Goal: Find specific page/section: Find specific page/section

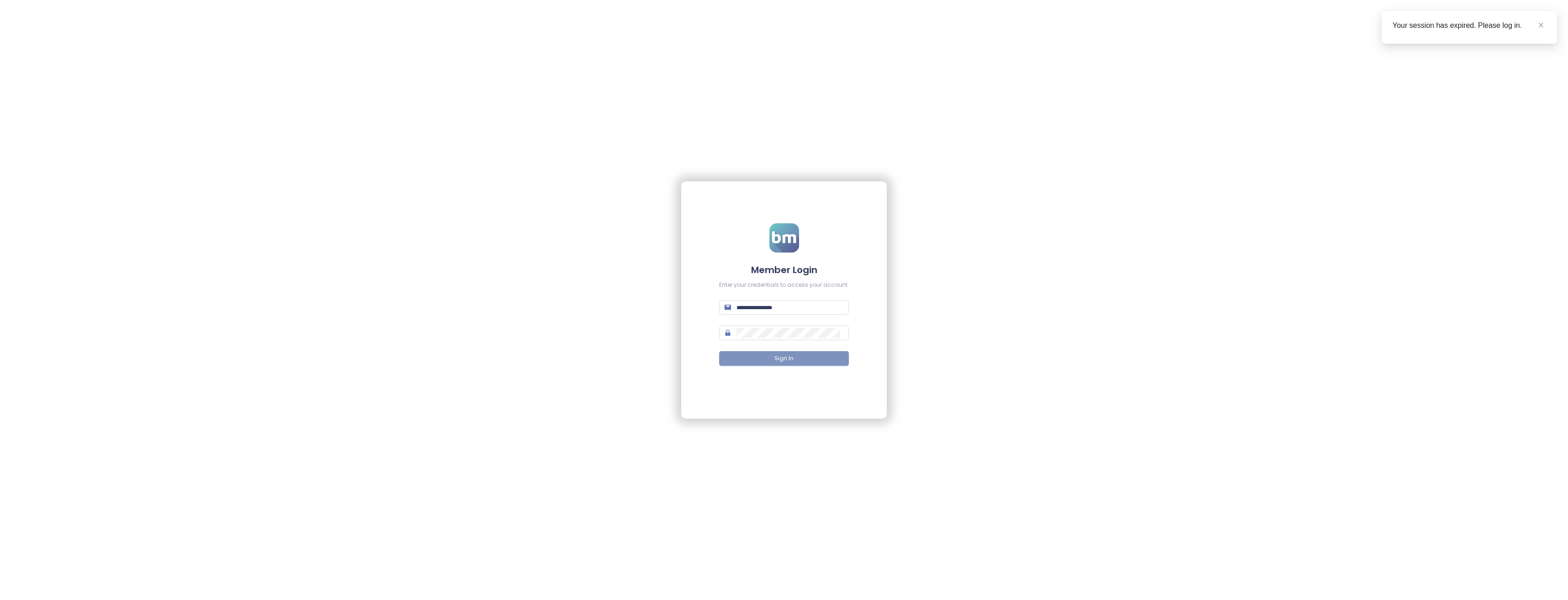
type input "**********"
click at [791, 356] on span "Sign In" at bounding box center [784, 358] width 19 height 9
type input "**********"
click at [792, 361] on span "Sign In" at bounding box center [784, 358] width 19 height 9
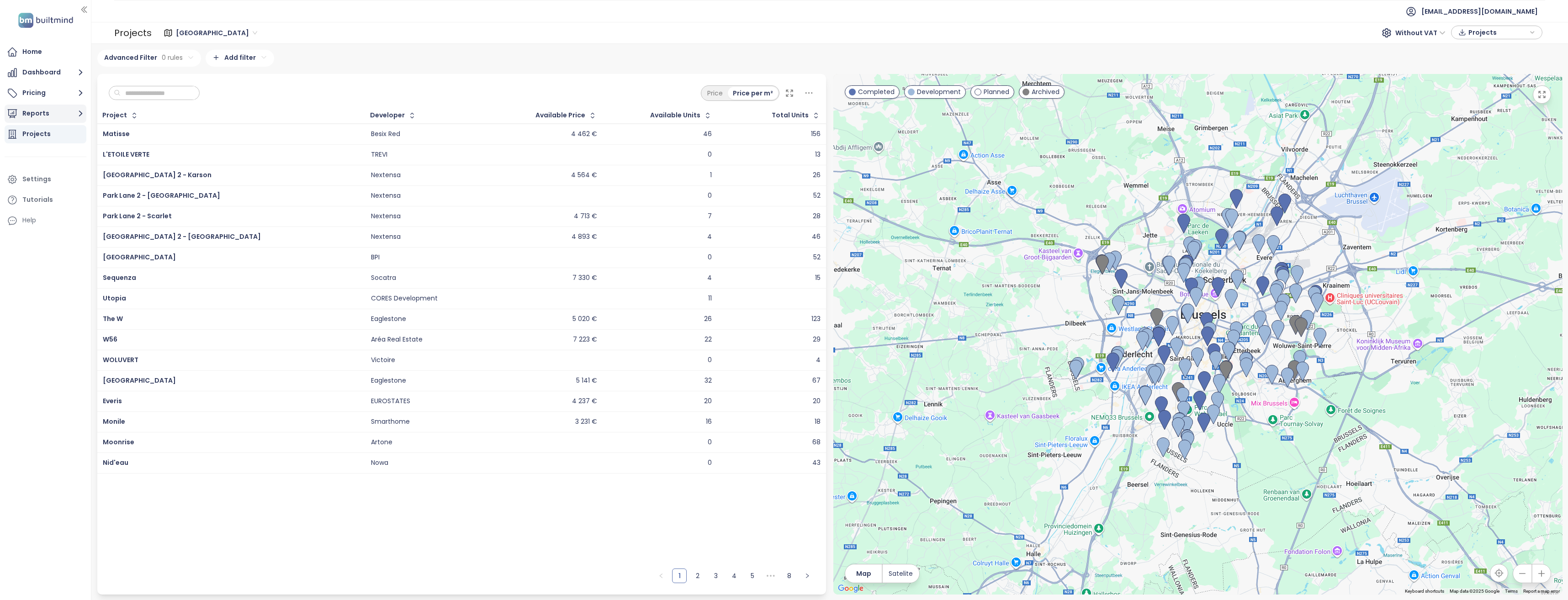
click at [41, 113] on button "Reports" at bounding box center [45, 114] width 82 height 19
click at [52, 167] on div "Gulledele report" at bounding box center [50, 168] width 43 height 12
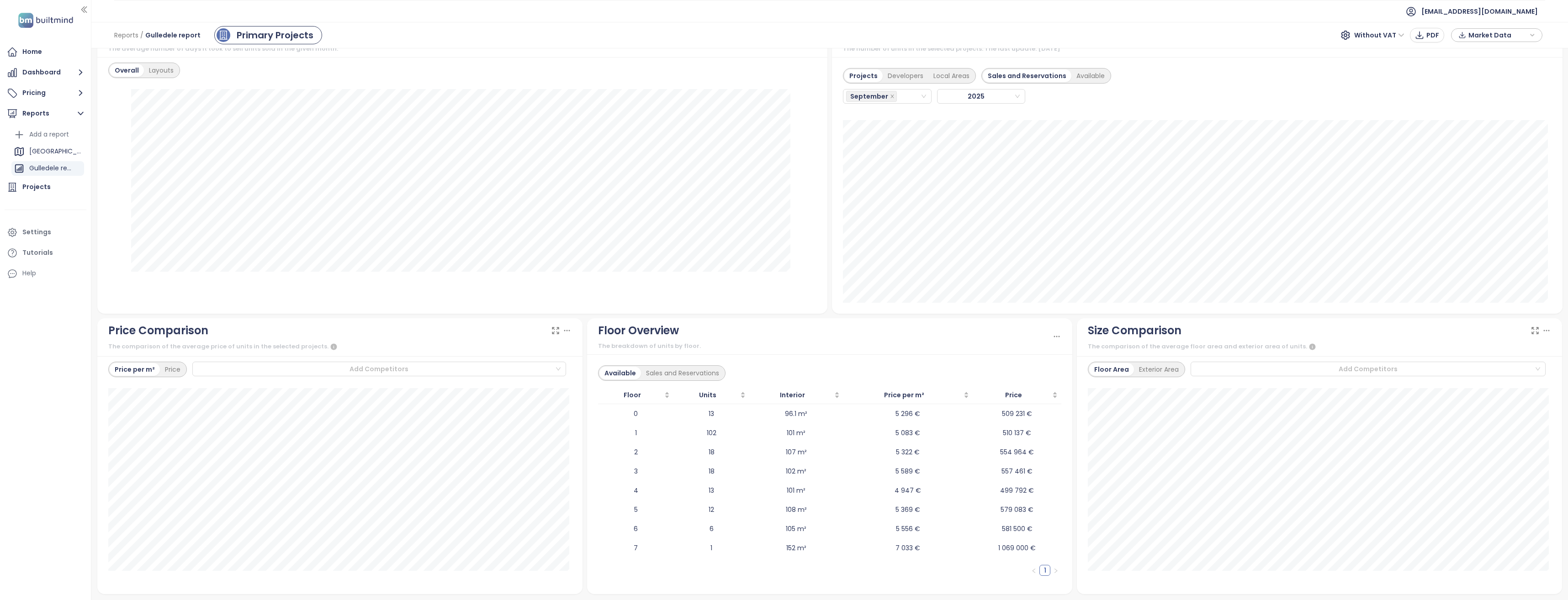
scroll to position [682, 0]
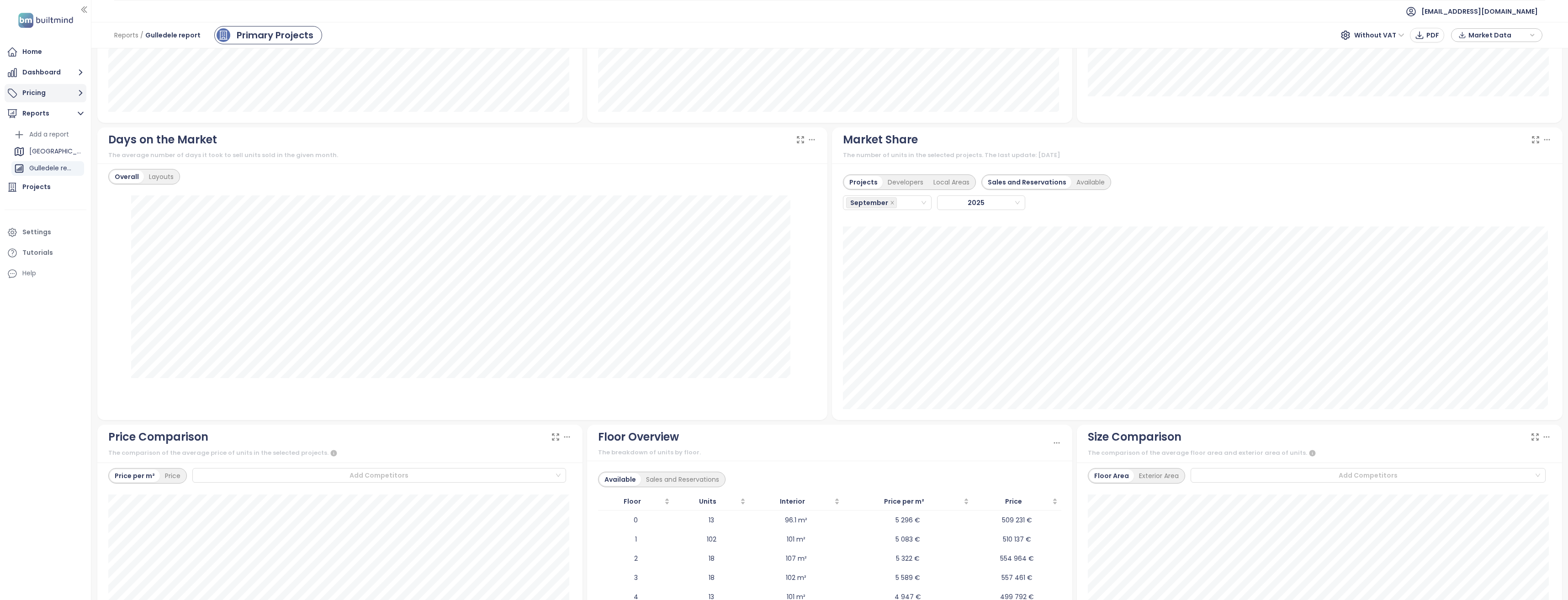
click at [37, 90] on button "Pricing" at bounding box center [45, 93] width 82 height 19
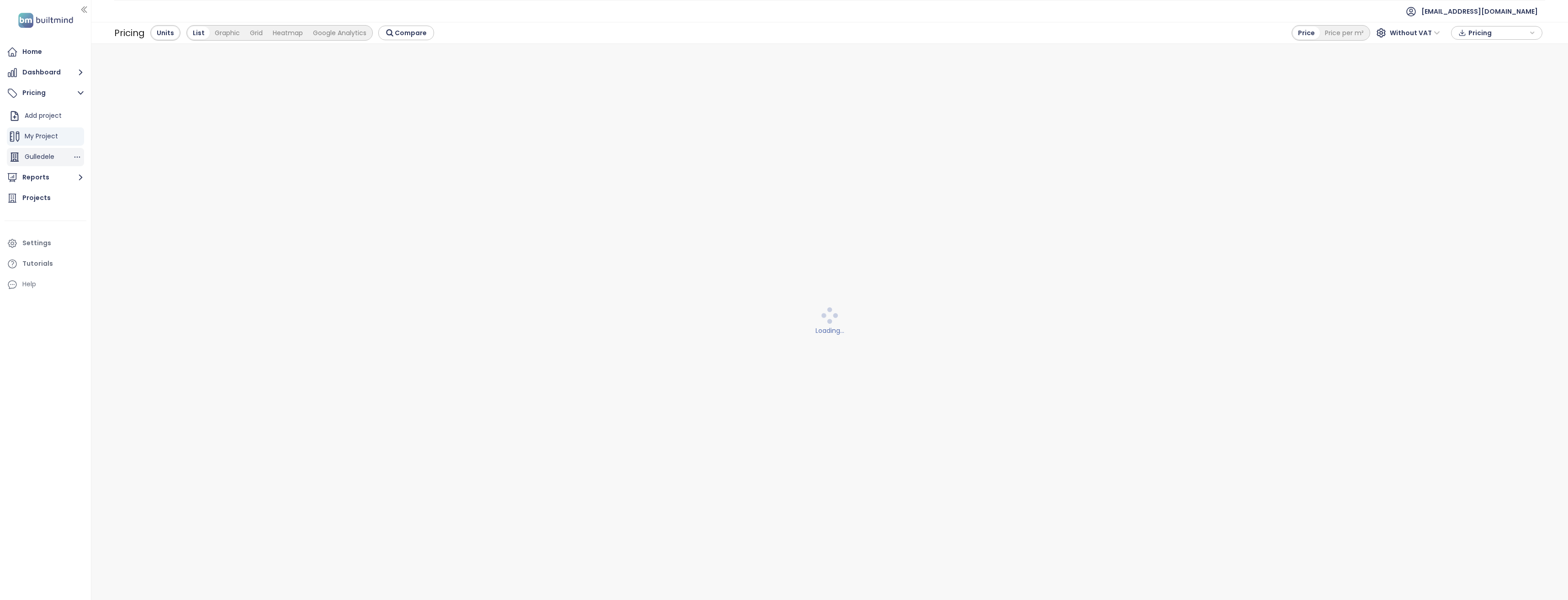
click at [46, 160] on span "Gulledele" at bounding box center [39, 156] width 30 height 9
click at [54, 138] on span "My Project" at bounding box center [41, 136] width 33 height 9
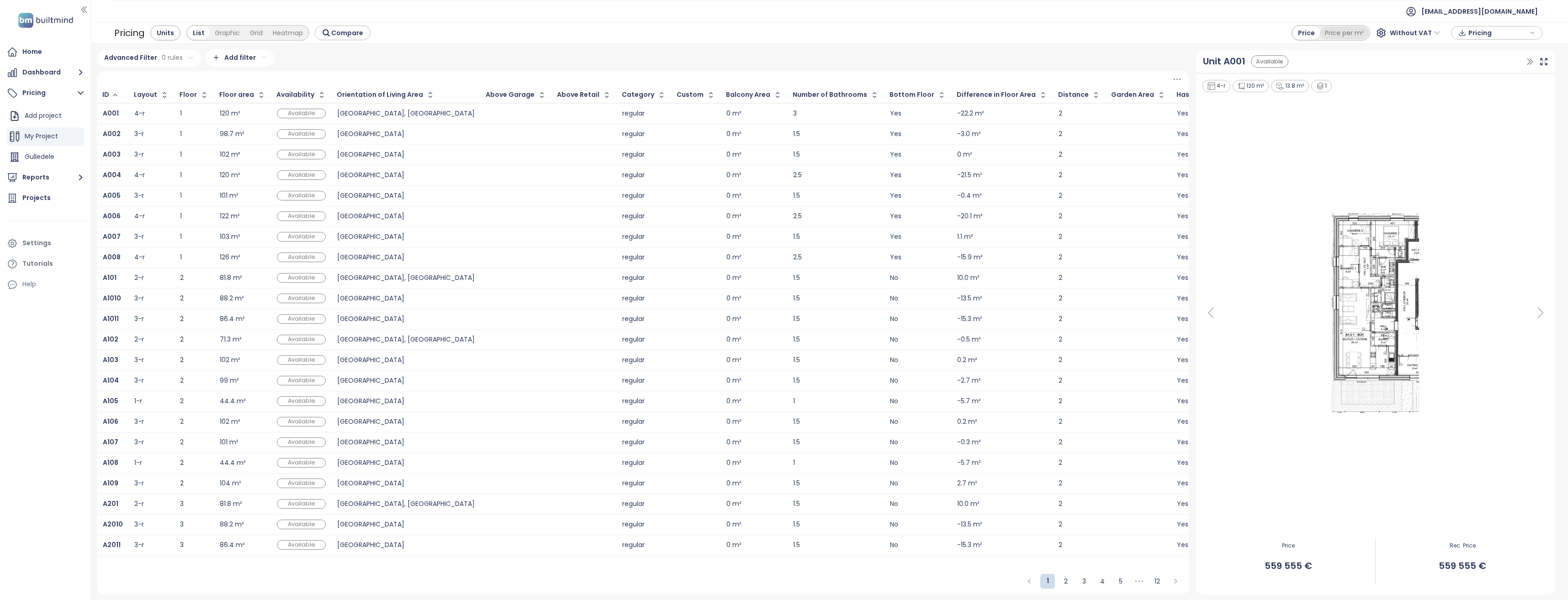
click at [1352, 30] on div "Price per m²" at bounding box center [1344, 32] width 49 height 13
click at [1349, 33] on div "Price per m²" at bounding box center [1344, 32] width 50 height 13
click at [1306, 30] on div "Price" at bounding box center [1306, 32] width 25 height 13
click at [1353, 38] on div "Price per m²" at bounding box center [1344, 32] width 49 height 13
click at [1352, 33] on div "Price per m²" at bounding box center [1344, 32] width 50 height 13
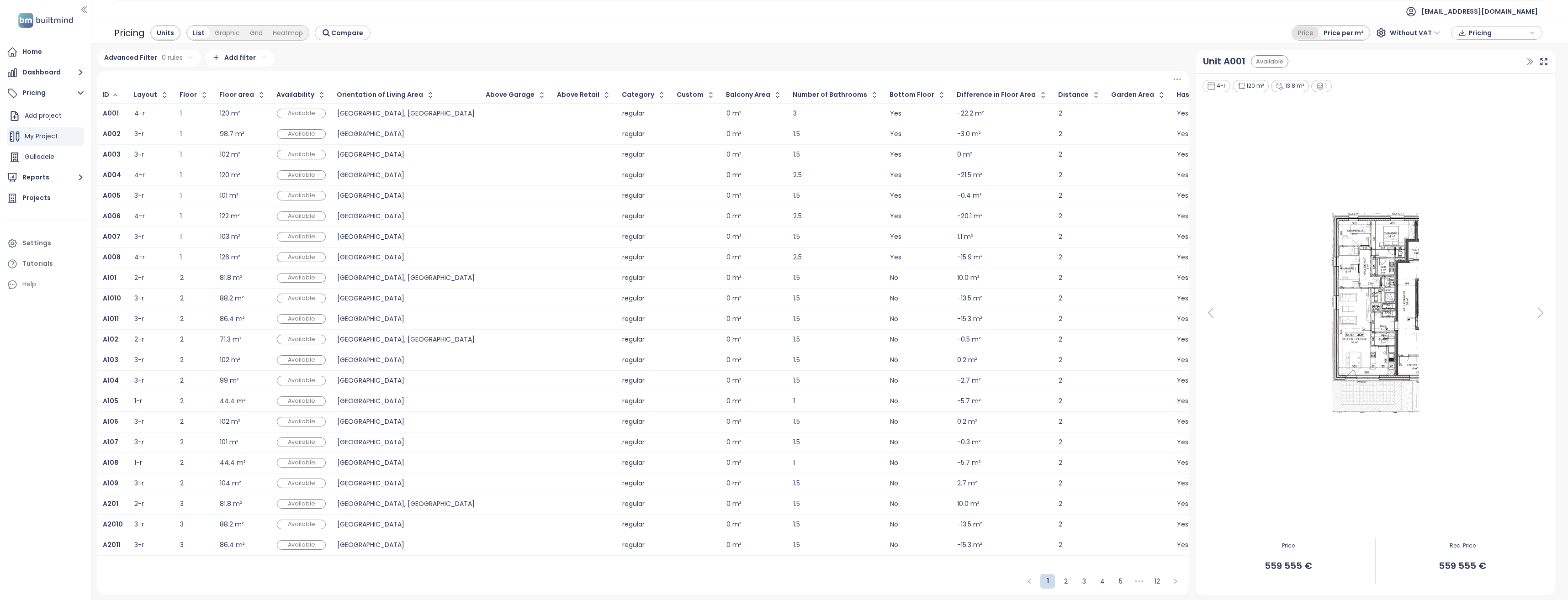
click at [1307, 30] on div "Price" at bounding box center [1306, 32] width 25 height 13
click at [1337, 30] on div "Price per m²" at bounding box center [1344, 32] width 49 height 13
click at [225, 35] on div "Graphic" at bounding box center [227, 32] width 35 height 13
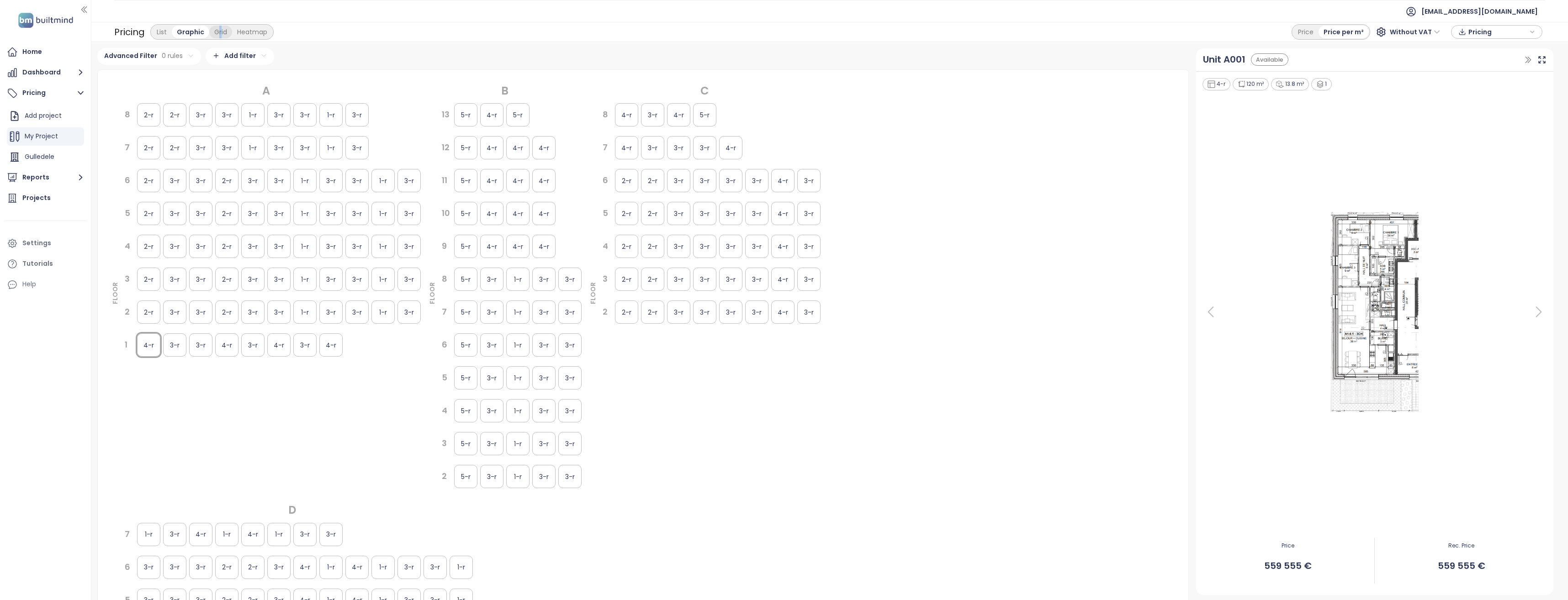
click at [219, 33] on div "Grid" at bounding box center [220, 32] width 23 height 13
click at [220, 32] on div "Grid" at bounding box center [220, 32] width 23 height 13
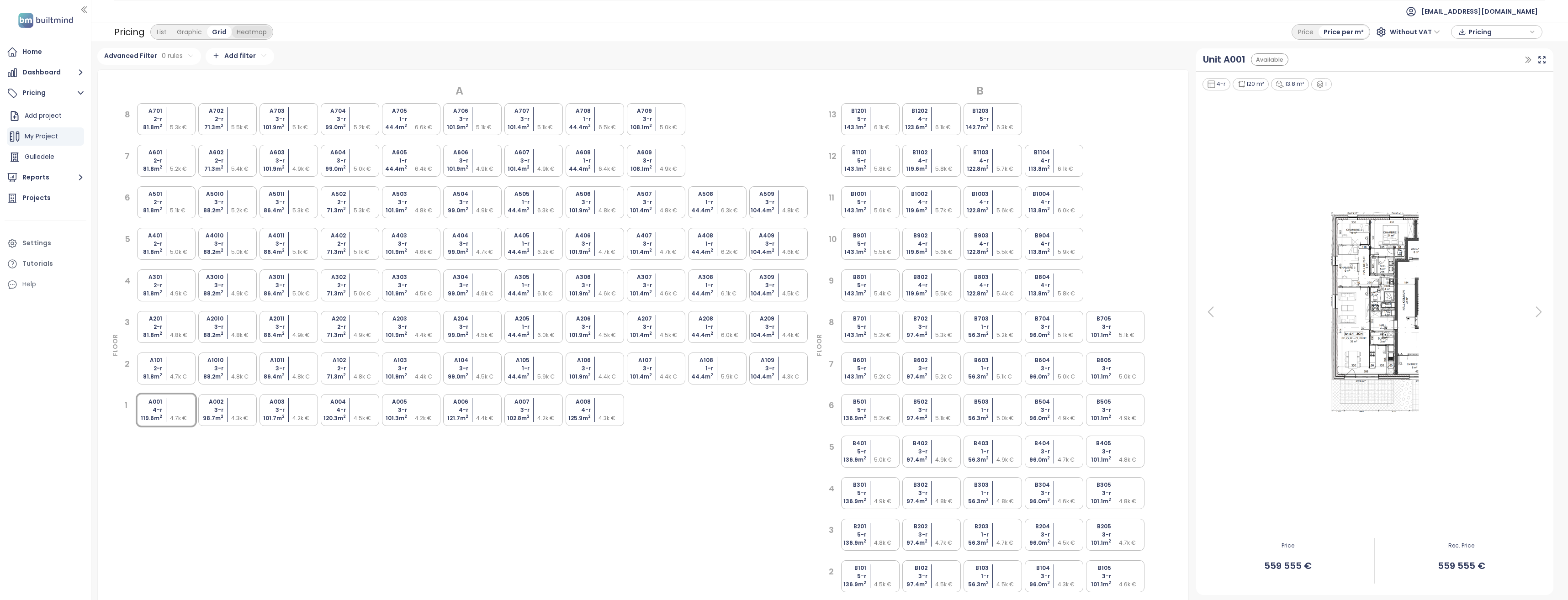
click at [242, 33] on div "Heatmap" at bounding box center [251, 32] width 40 height 13
click at [37, 159] on span "Gulledele" at bounding box center [39, 156] width 30 height 9
click at [41, 69] on button "Dashboard" at bounding box center [45, 72] width 82 height 19
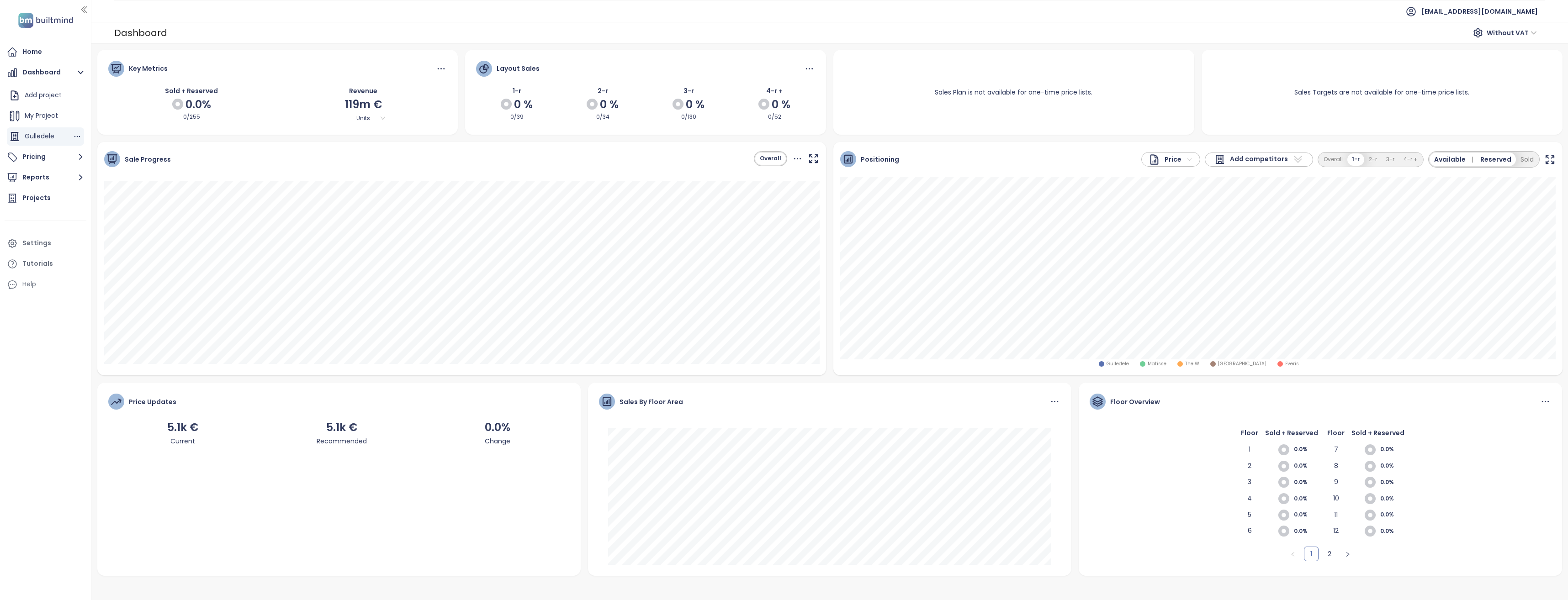
click at [43, 133] on span "Gulledele" at bounding box center [39, 136] width 30 height 9
click at [34, 132] on span "Gulledele" at bounding box center [39, 136] width 30 height 9
click at [50, 75] on button "Dashboard" at bounding box center [45, 72] width 82 height 19
click at [37, 53] on div "Home" at bounding box center [32, 52] width 20 height 12
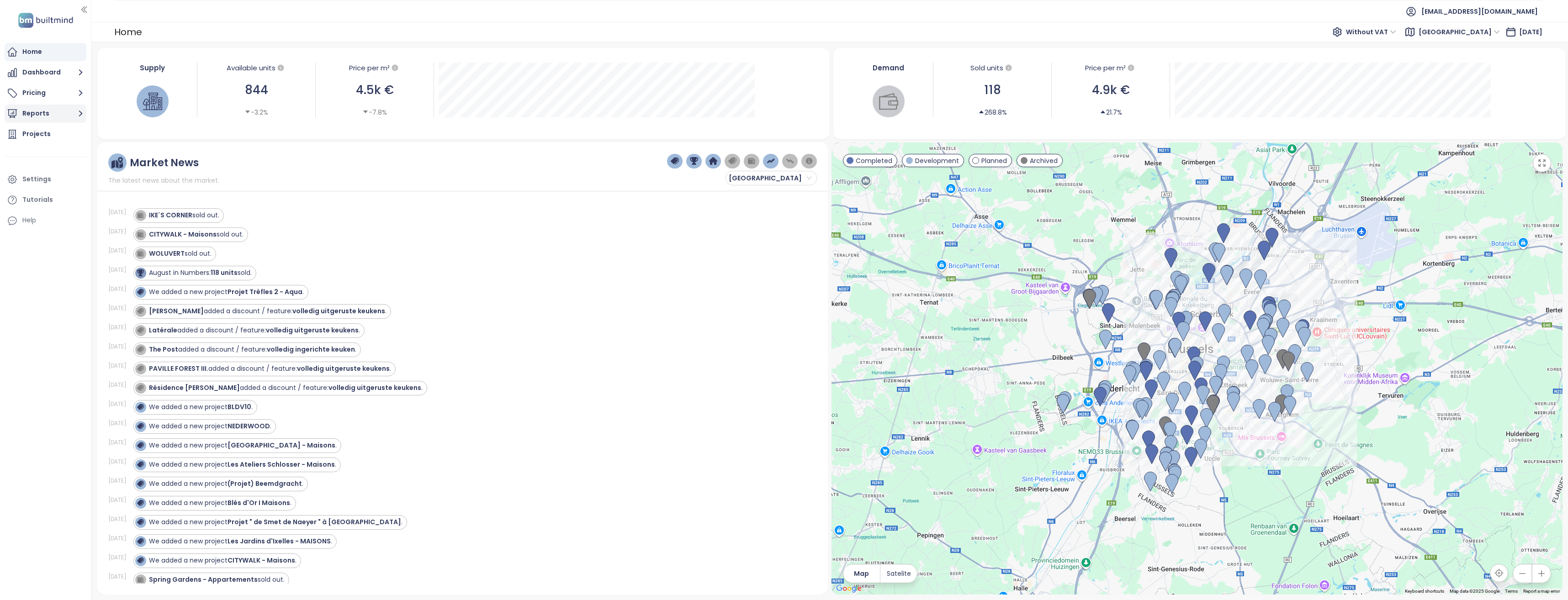
click at [41, 114] on button "Reports" at bounding box center [45, 114] width 82 height 19
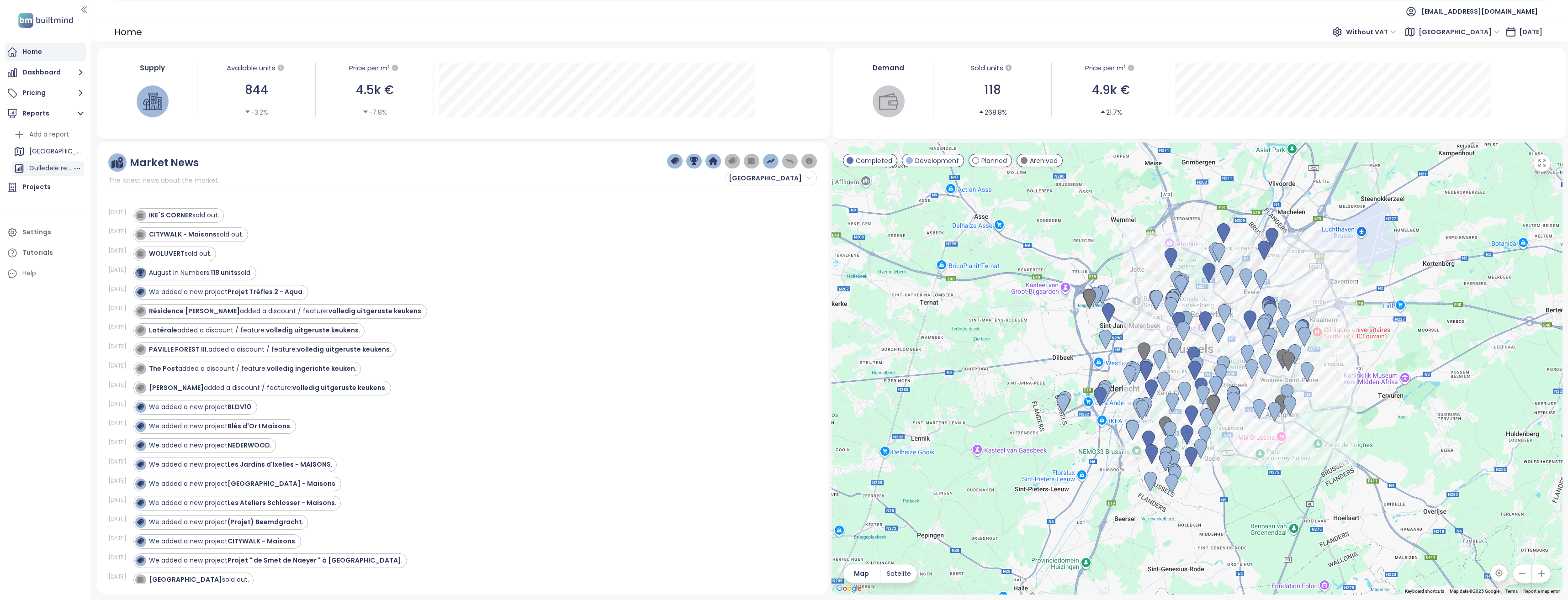
click at [41, 168] on div "Gulledele report" at bounding box center [50, 168] width 43 height 12
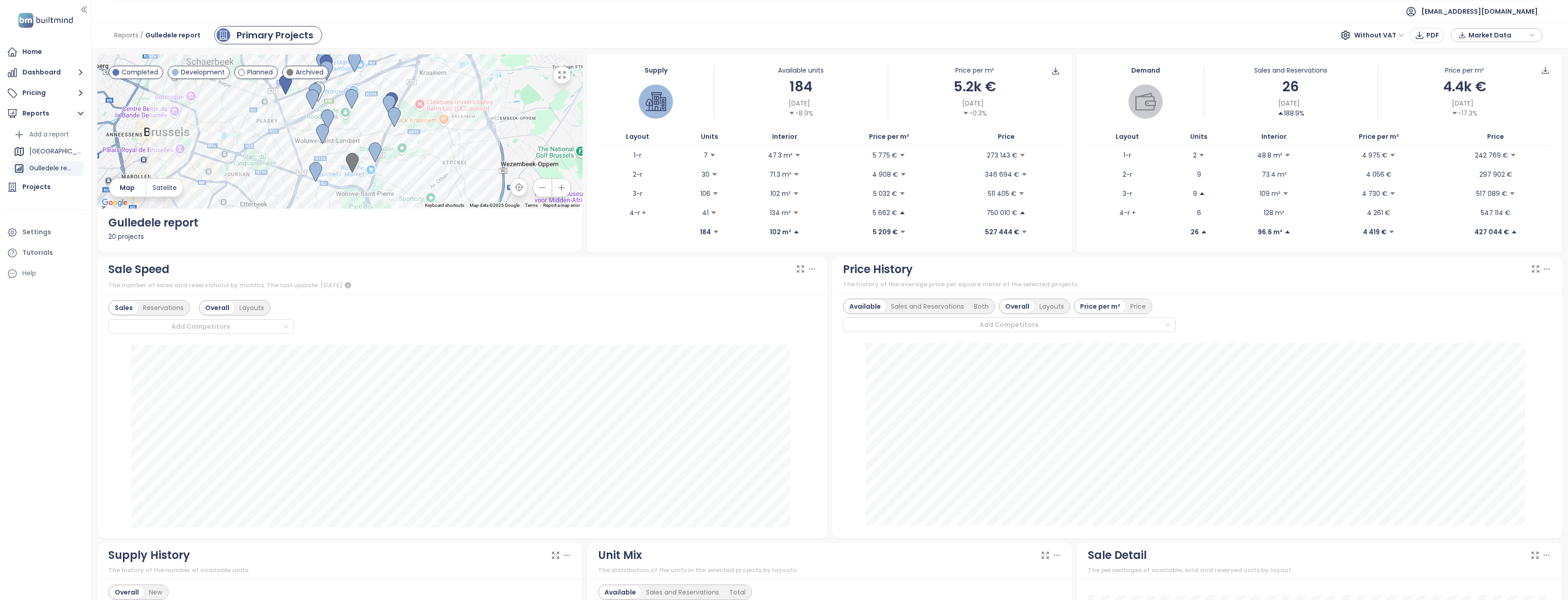
drag, startPoint x: 356, startPoint y: 150, endPoint x: 359, endPoint y: 127, distance: 23.2
click at [359, 127] on div at bounding box center [339, 131] width 485 height 154
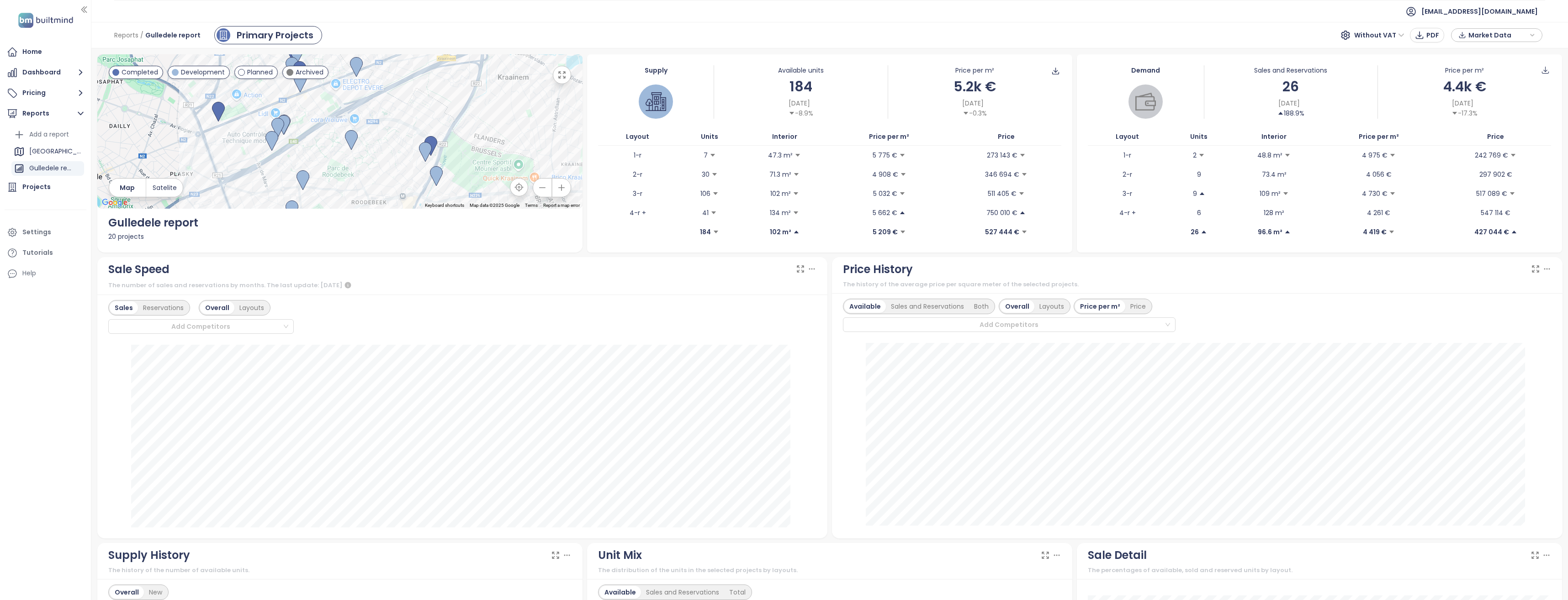
drag, startPoint x: 368, startPoint y: 139, endPoint x: 369, endPoint y: 199, distance: 60.0
click at [371, 199] on div at bounding box center [339, 131] width 485 height 154
